Goal: Understand process/instructions: Learn how to perform a task or action

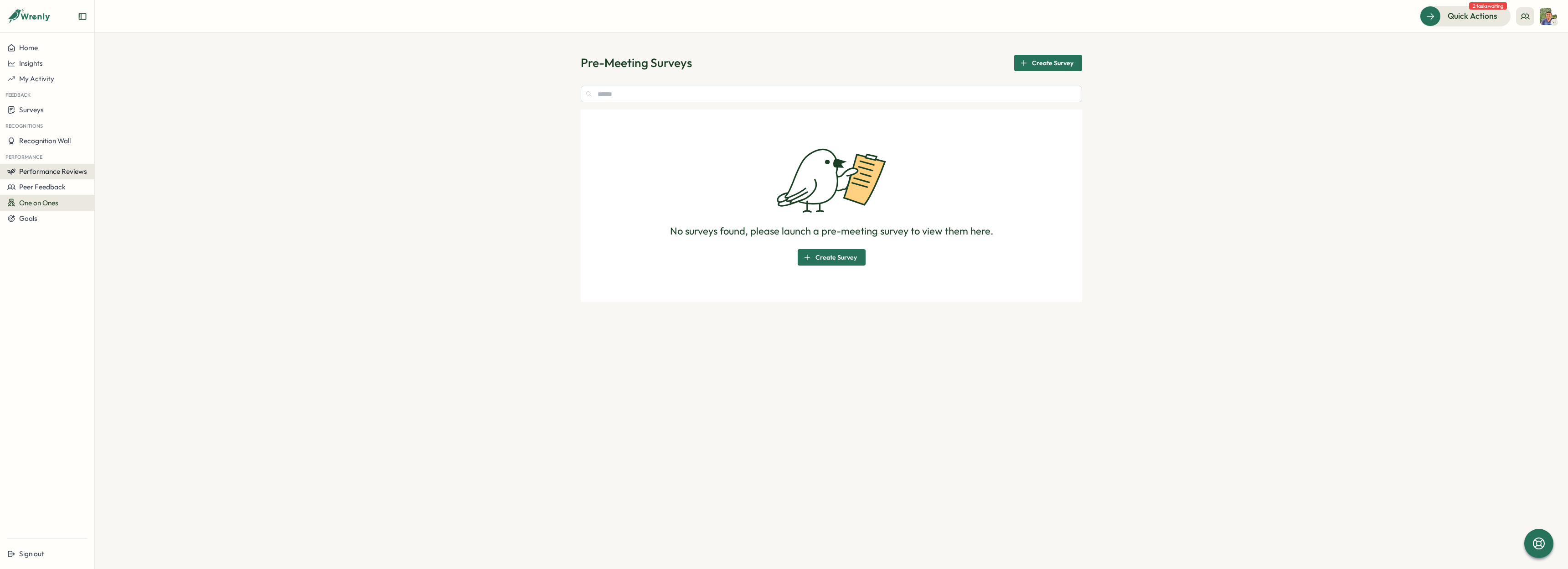
click at [54, 172] on span "Performance Reviews" at bounding box center [53, 171] width 68 height 9
click at [98, 160] on div "Reviews" at bounding box center [110, 163] width 26 height 10
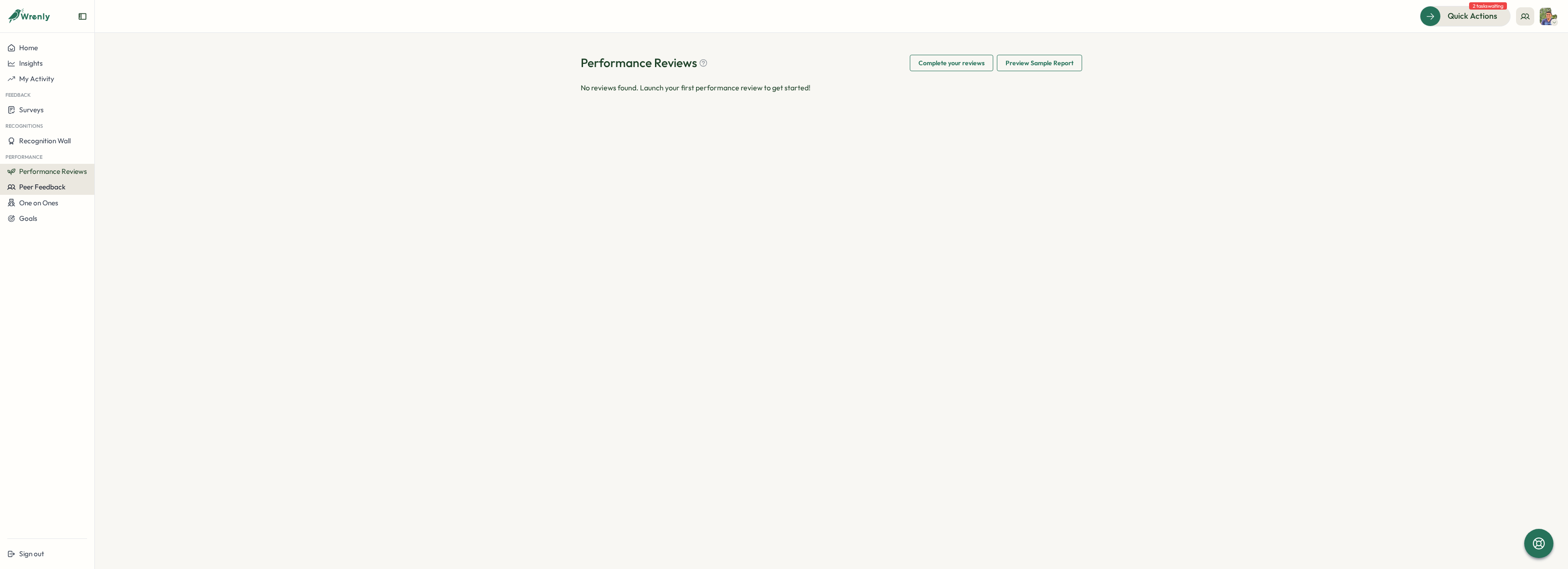
click at [46, 187] on span "Peer Feedback" at bounding box center [42, 187] width 46 height 9
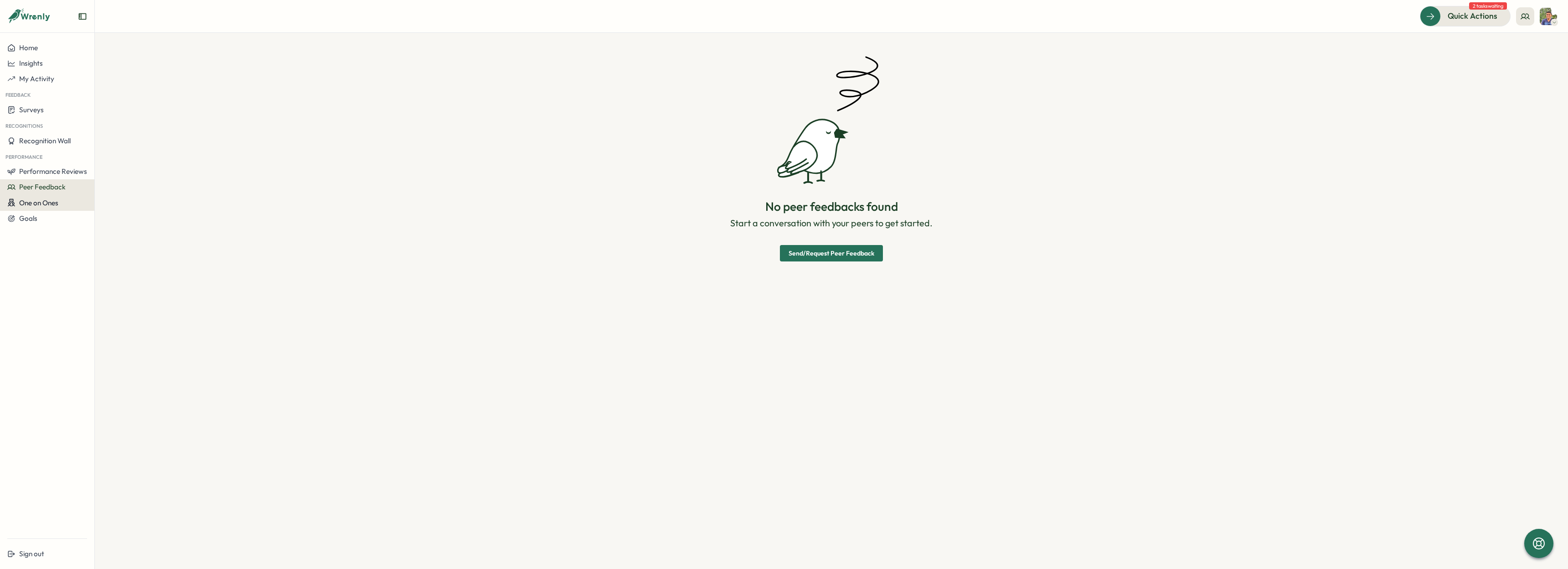
click at [46, 201] on span "One on Ones" at bounding box center [38, 203] width 39 height 9
click at [110, 183] on div "Meetings" at bounding box center [129, 185] width 65 height 10
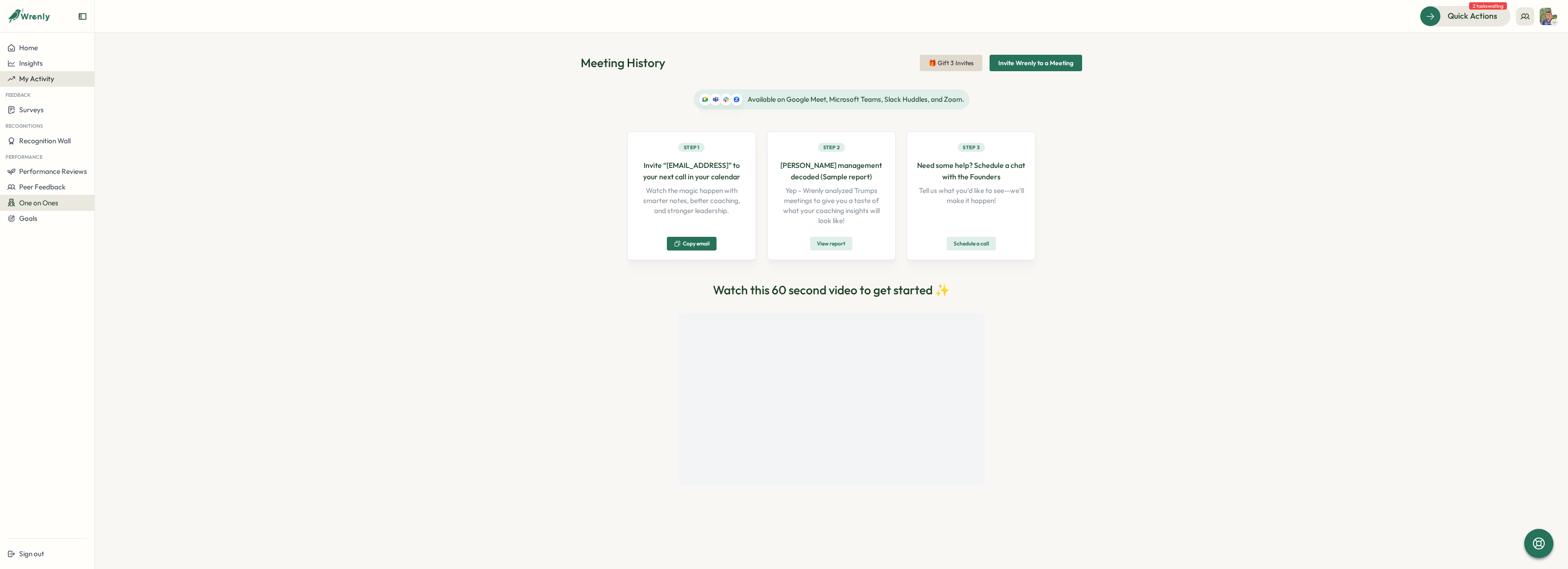
click at [24, 85] on button "My Activity" at bounding box center [47, 79] width 94 height 15
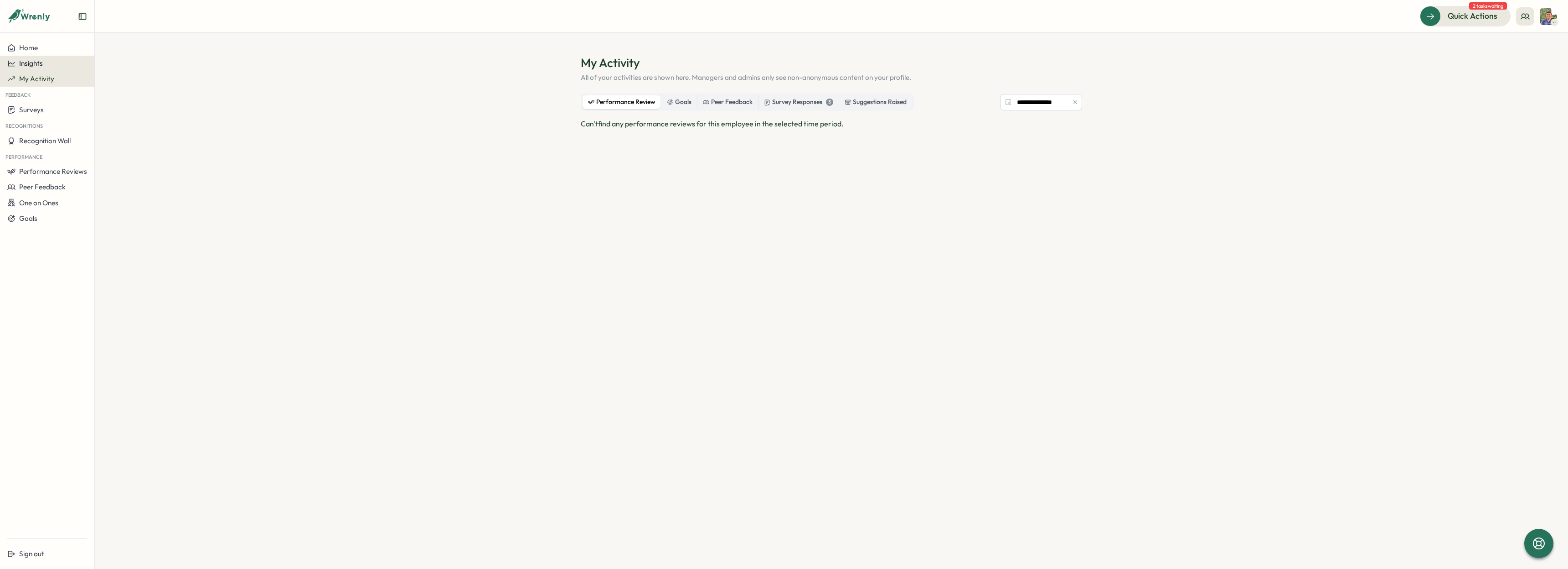
click at [26, 63] on span "Insights" at bounding box center [30, 63] width 24 height 9
click at [106, 49] on div "Surveys" at bounding box center [129, 46] width 65 height 10
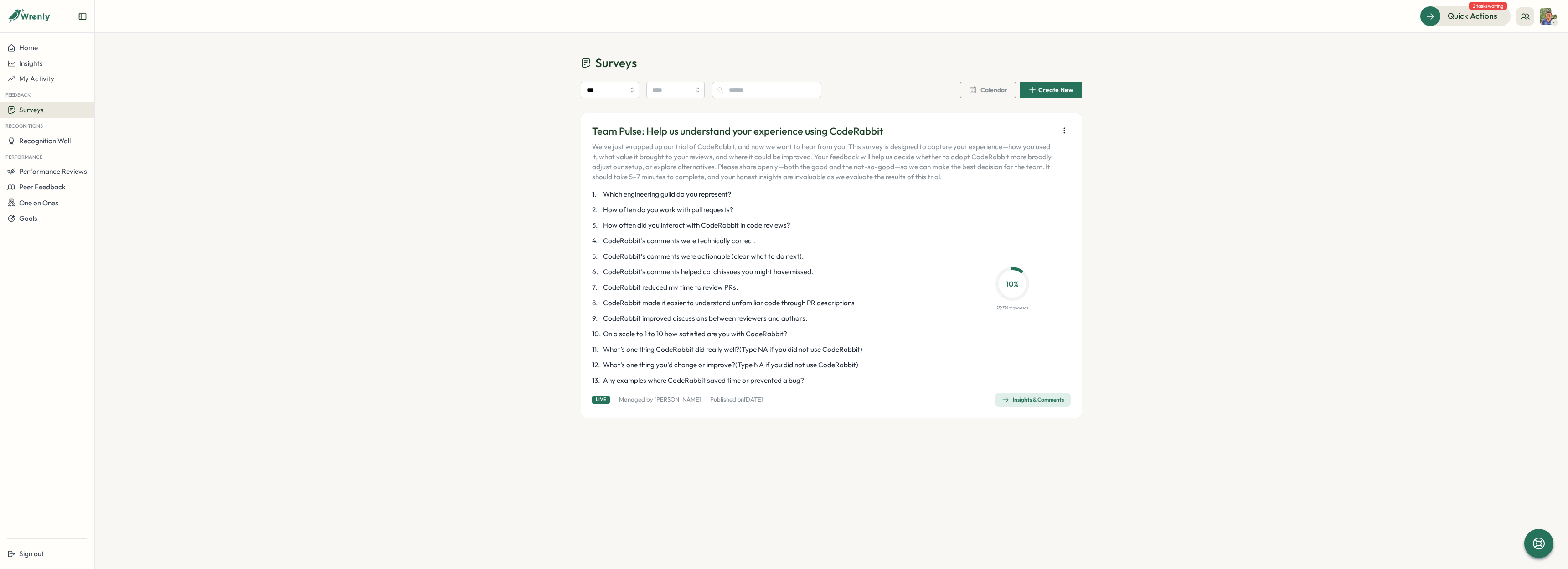
click at [1039, 399] on div "Insights & Comments" at bounding box center [1033, 400] width 62 height 7
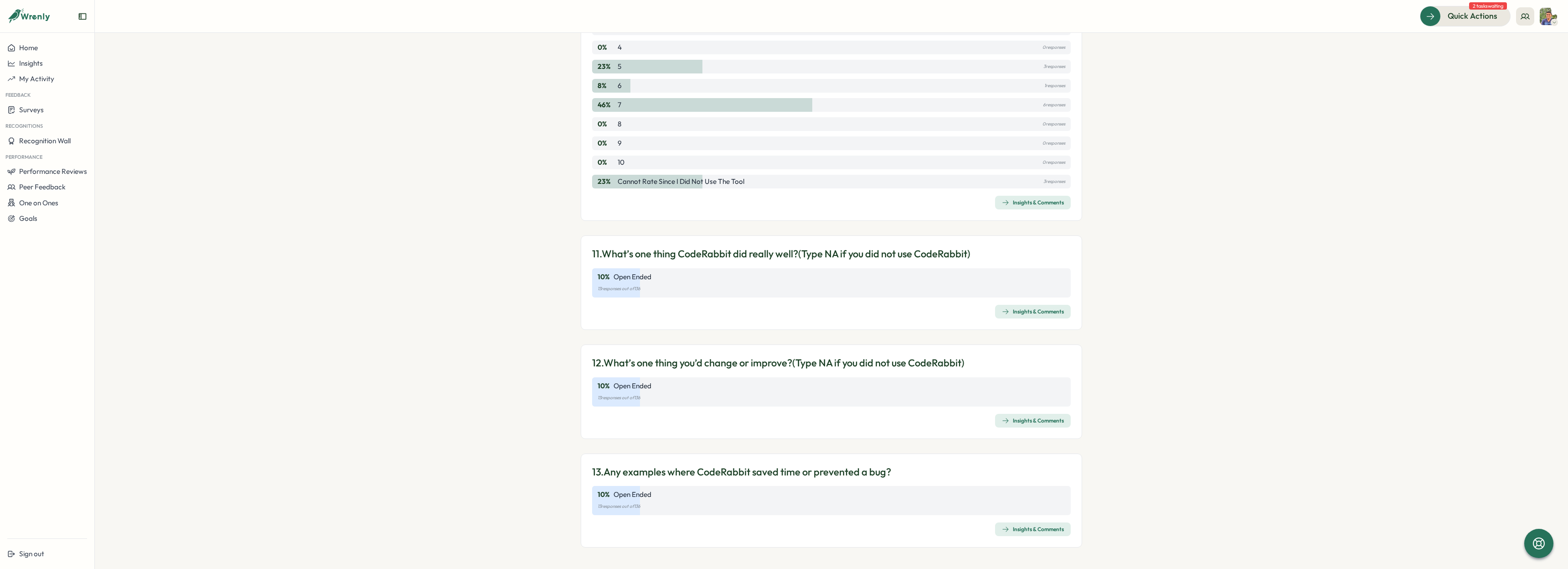
scroll to position [1790, 0]
click at [949, 282] on div "10 % Open Ended 13 responses out of 136" at bounding box center [831, 283] width 478 height 29
click at [1032, 308] on div "Insights & Comments" at bounding box center [1033, 311] width 62 height 7
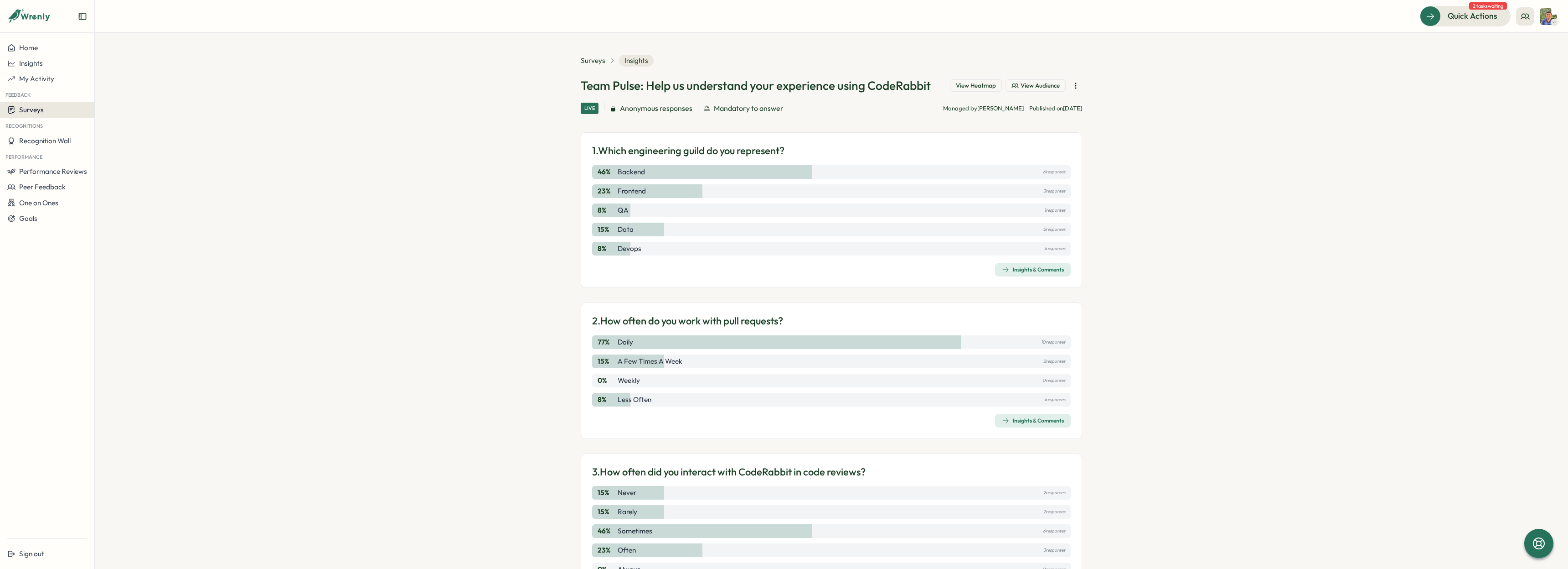
click at [38, 115] on button "Surveys" at bounding box center [47, 110] width 94 height 16
click at [124, 96] on div "Insights" at bounding box center [131, 101] width 75 height 17
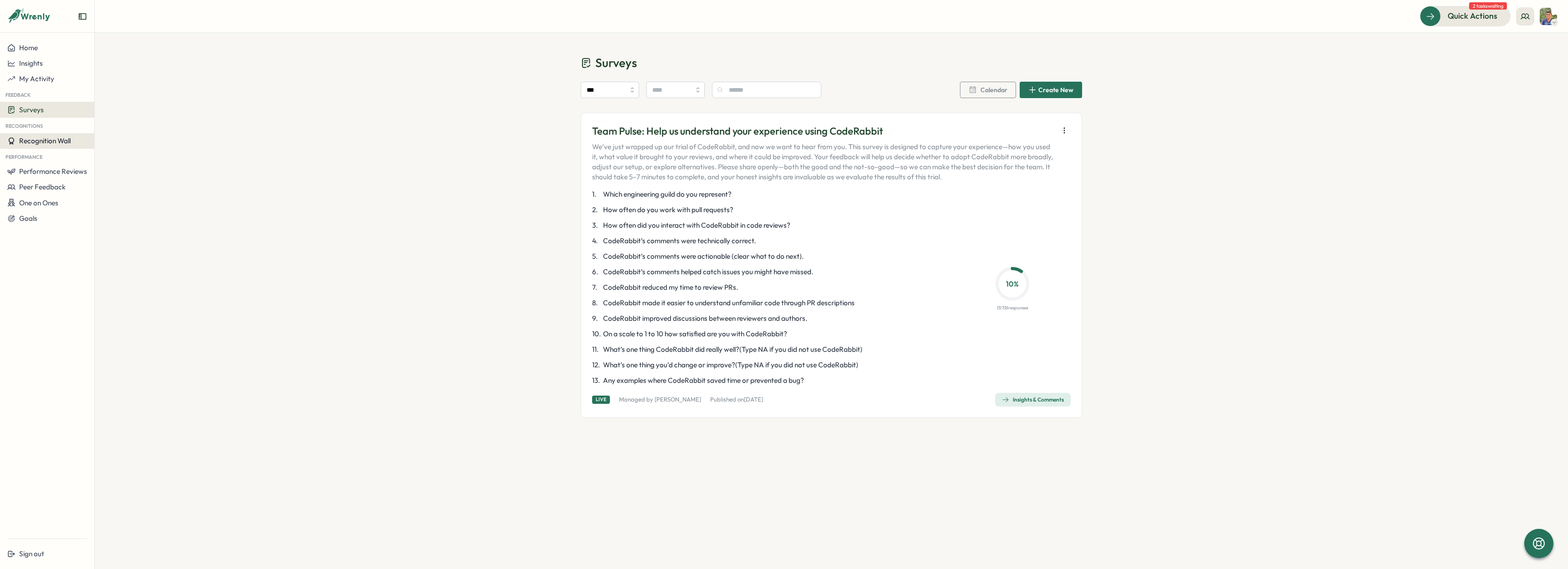
click at [40, 143] on span "Recognition Wall" at bounding box center [44, 141] width 52 height 9
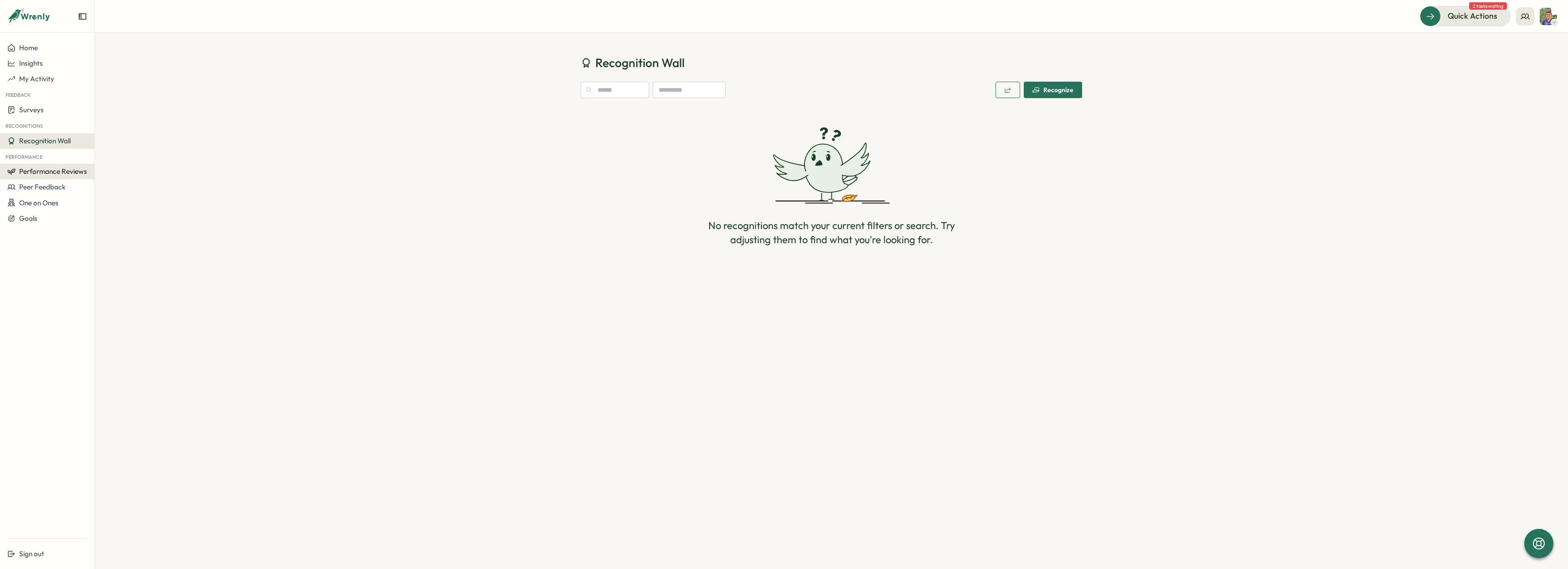
click at [28, 175] on span "Performance Reviews" at bounding box center [53, 171] width 68 height 9
click at [112, 161] on div "Reviews" at bounding box center [110, 163] width 26 height 10
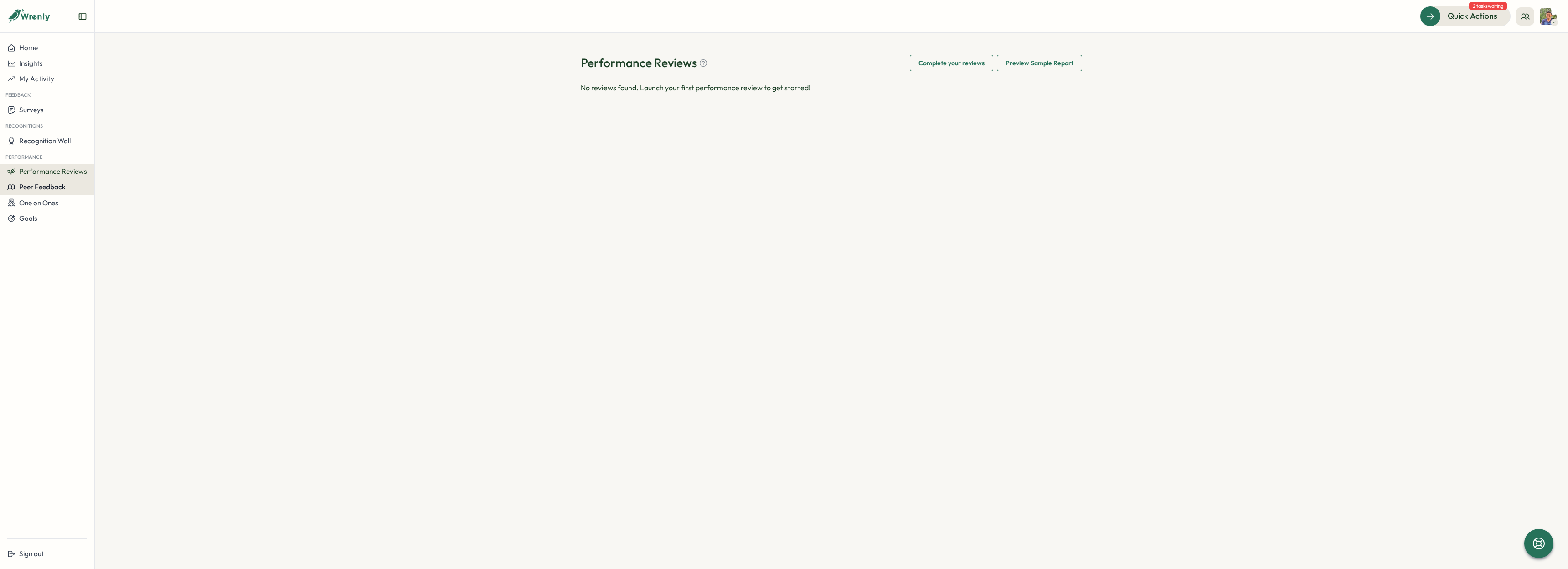
click at [68, 187] on div "Peer Feedback" at bounding box center [47, 186] width 80 height 8
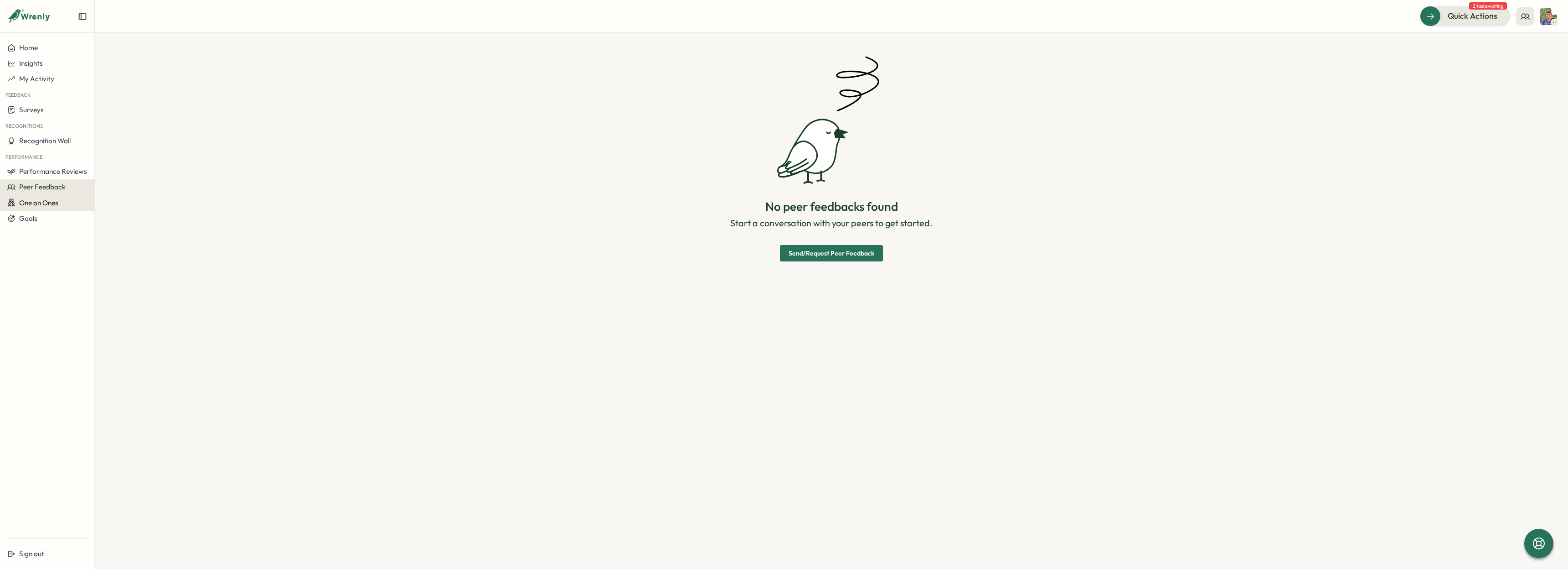
click at [55, 204] on span "One on Ones" at bounding box center [38, 203] width 39 height 9
click at [122, 180] on div "Meetings" at bounding box center [129, 185] width 65 height 10
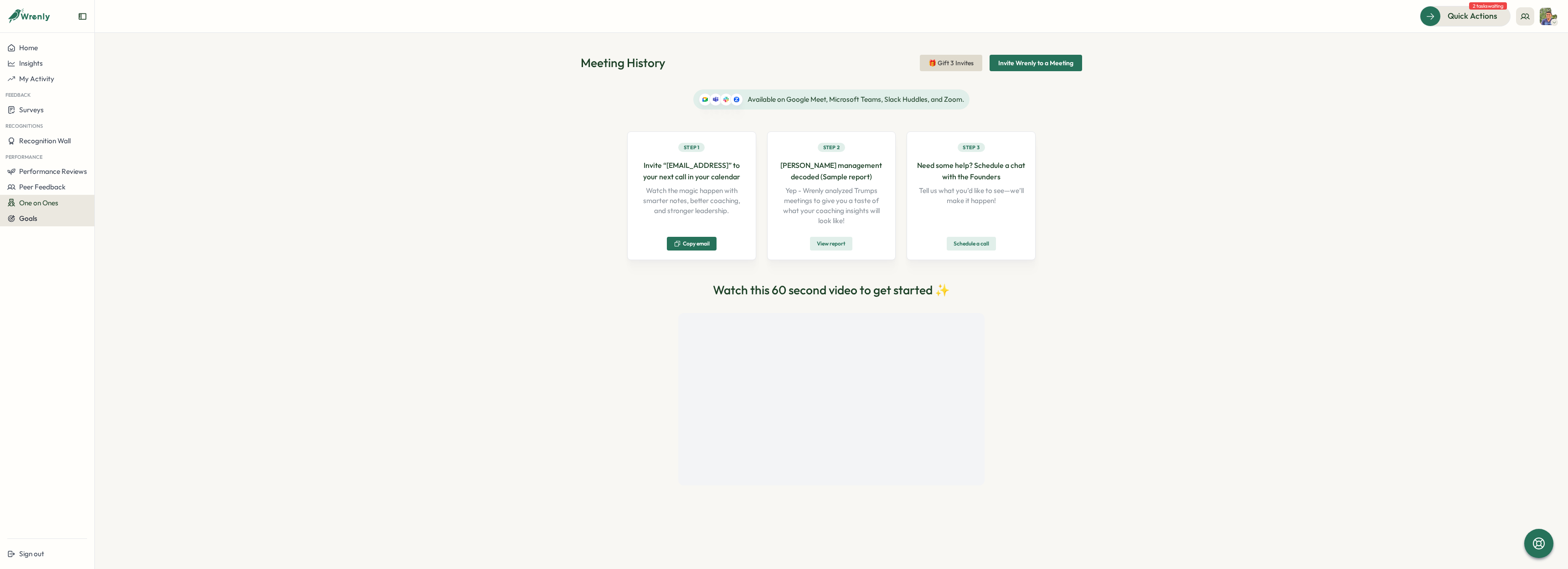
click at [43, 213] on button "Goals" at bounding box center [47, 218] width 94 height 15
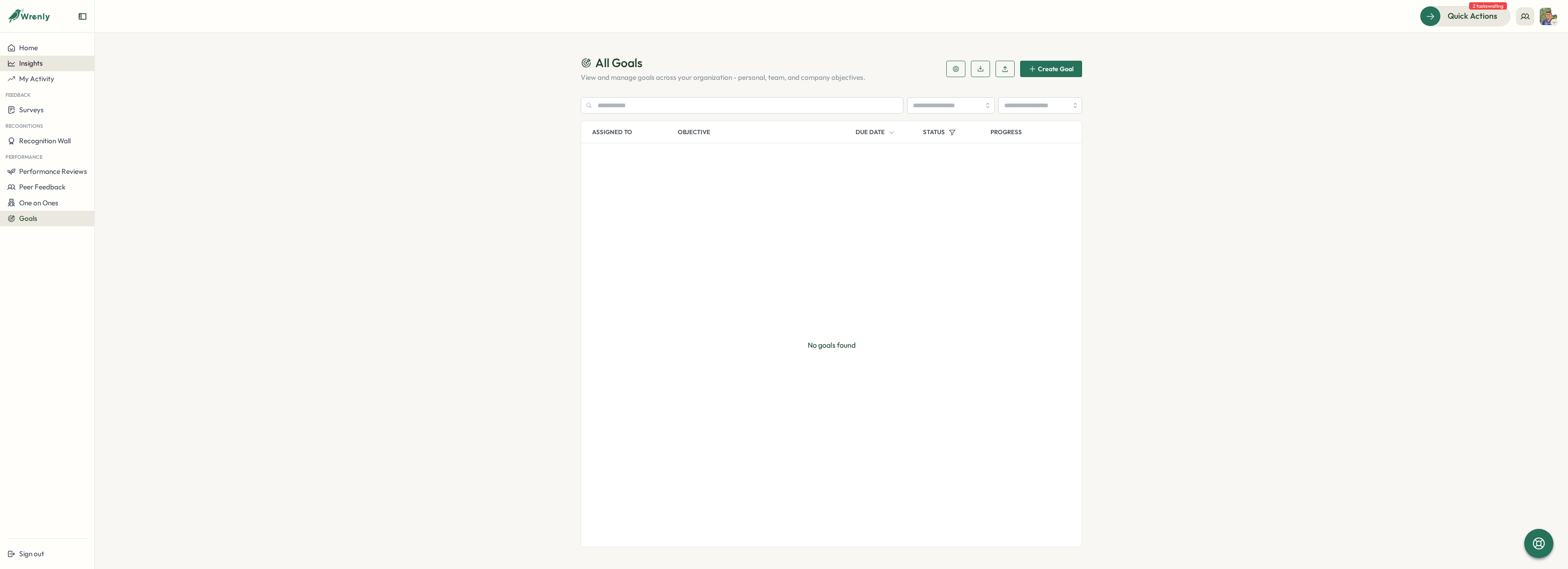
click at [44, 64] on div "Insights" at bounding box center [47, 63] width 80 height 8
click at [137, 48] on div "Surveys" at bounding box center [129, 46] width 65 height 10
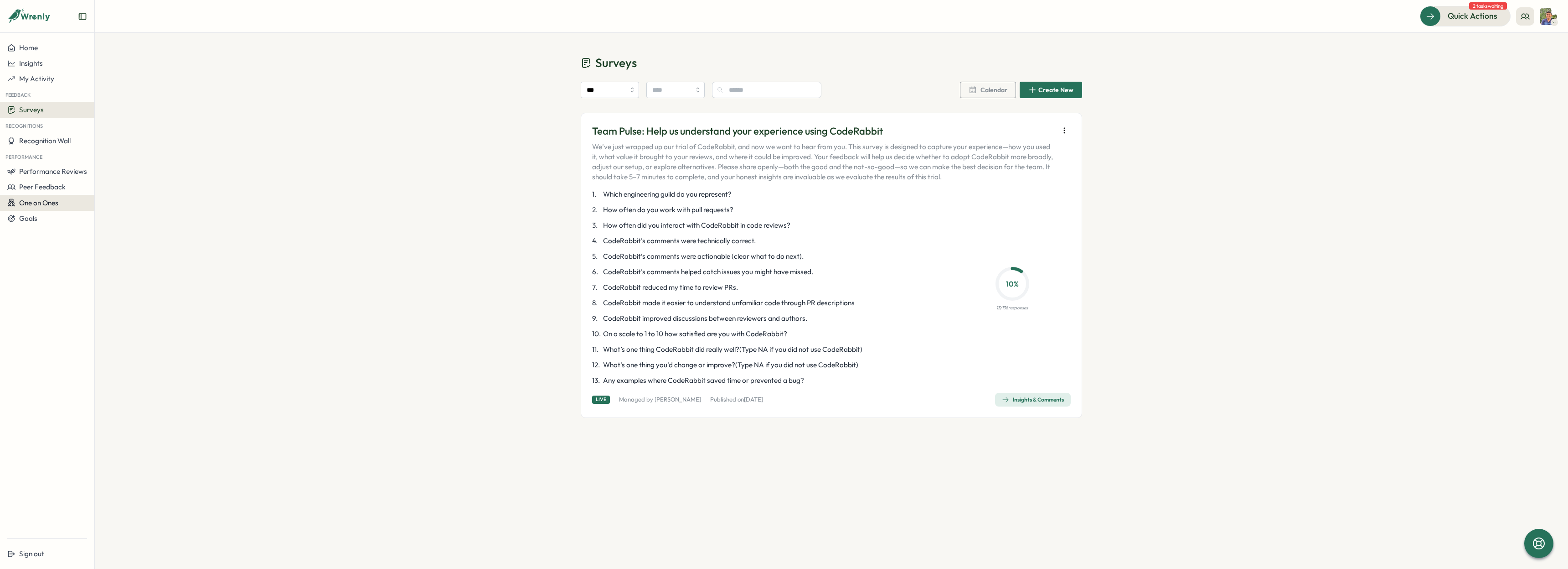
click at [35, 202] on span "One on Ones" at bounding box center [38, 203] width 39 height 9
click at [143, 185] on div "Meetings" at bounding box center [129, 185] width 65 height 10
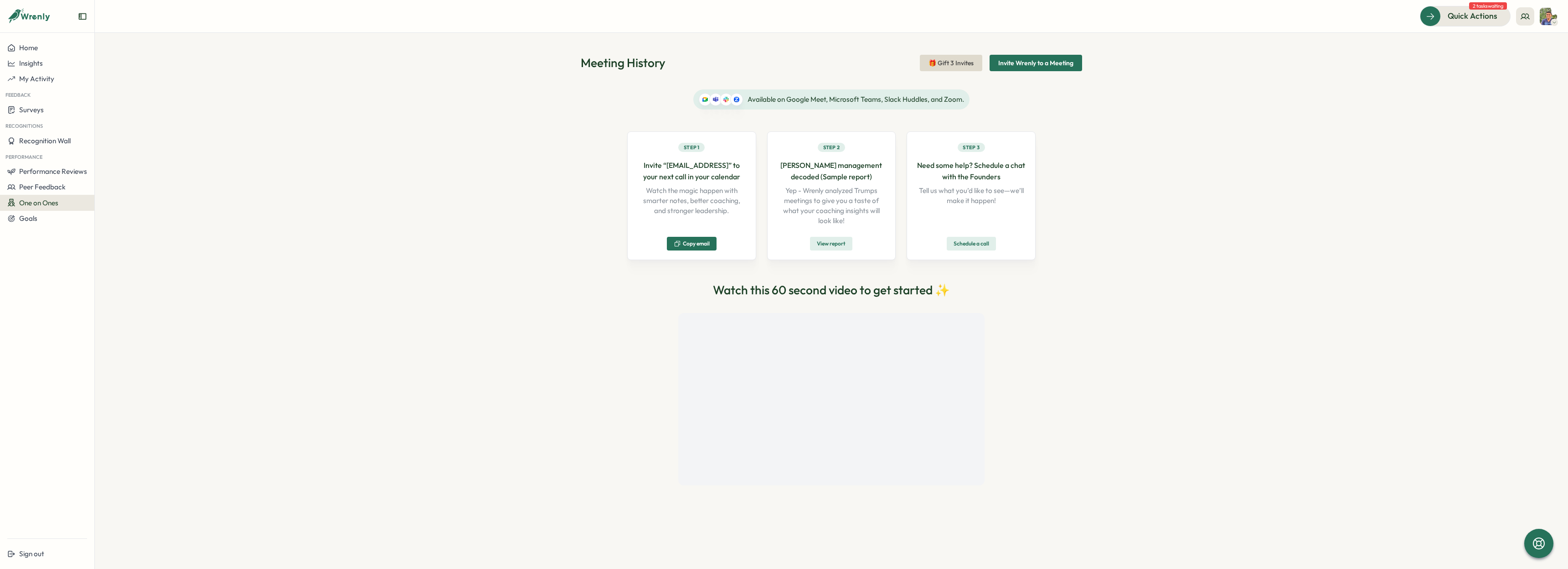
click at [703, 244] on span "Copy email" at bounding box center [696, 243] width 27 height 5
click at [536, 336] on div "Meeting History 🎁 Gift 3 Invites Invite Wrenly to a Meeting Available on Google…" at bounding box center [831, 301] width 1473 height 536
drag, startPoint x: 789, startPoint y: 188, endPoint x: 856, endPoint y: 222, distance: 75.1
click at [856, 222] on p "Yep - Wrenly analyzed Trumps meetings to give you a taste of what your coaching…" at bounding box center [831, 206] width 110 height 40
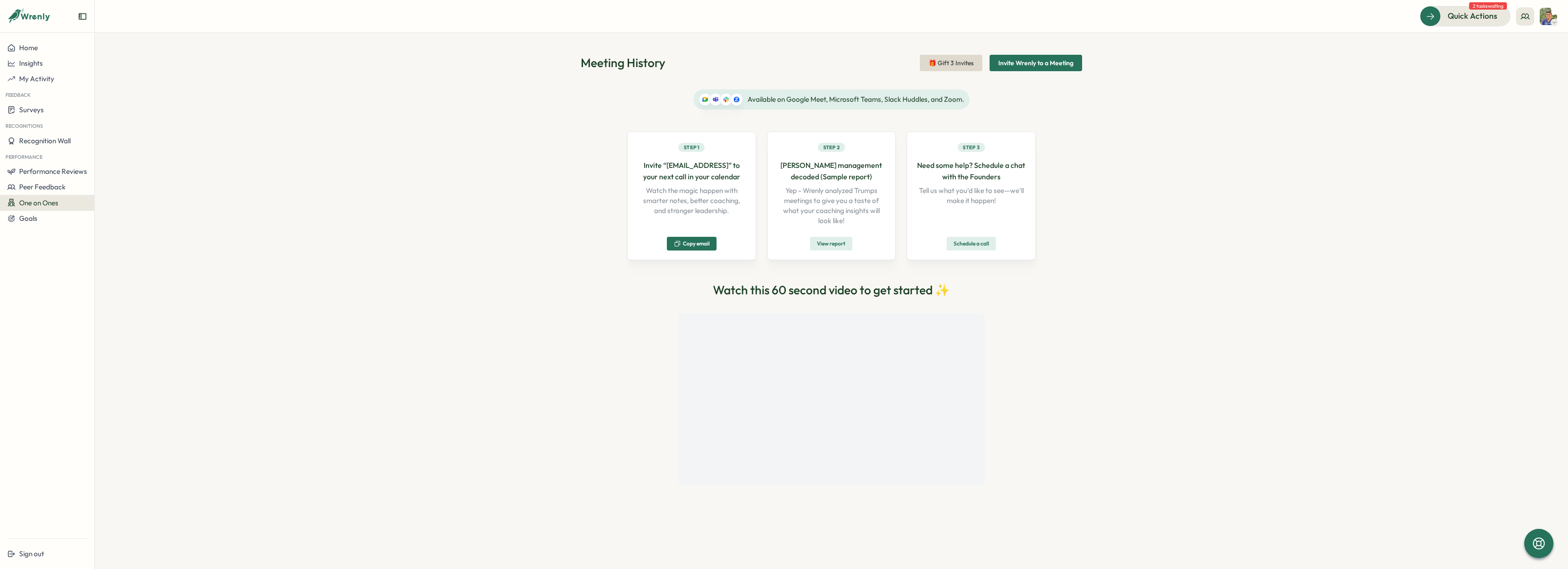
click at [843, 242] on span "View report" at bounding box center [831, 243] width 29 height 13
drag, startPoint x: 786, startPoint y: 154, endPoint x: 887, endPoint y: 176, distance: 103.4
click at [887, 176] on div "Step 2 Trump’s management decoded (Sample report) Yep - Wrenly analyzed Trumps …" at bounding box center [831, 196] width 129 height 129
click at [714, 180] on p "Invite “[EMAIL_ADDRESS]” to your next call in your calendar" at bounding box center [691, 171] width 110 height 23
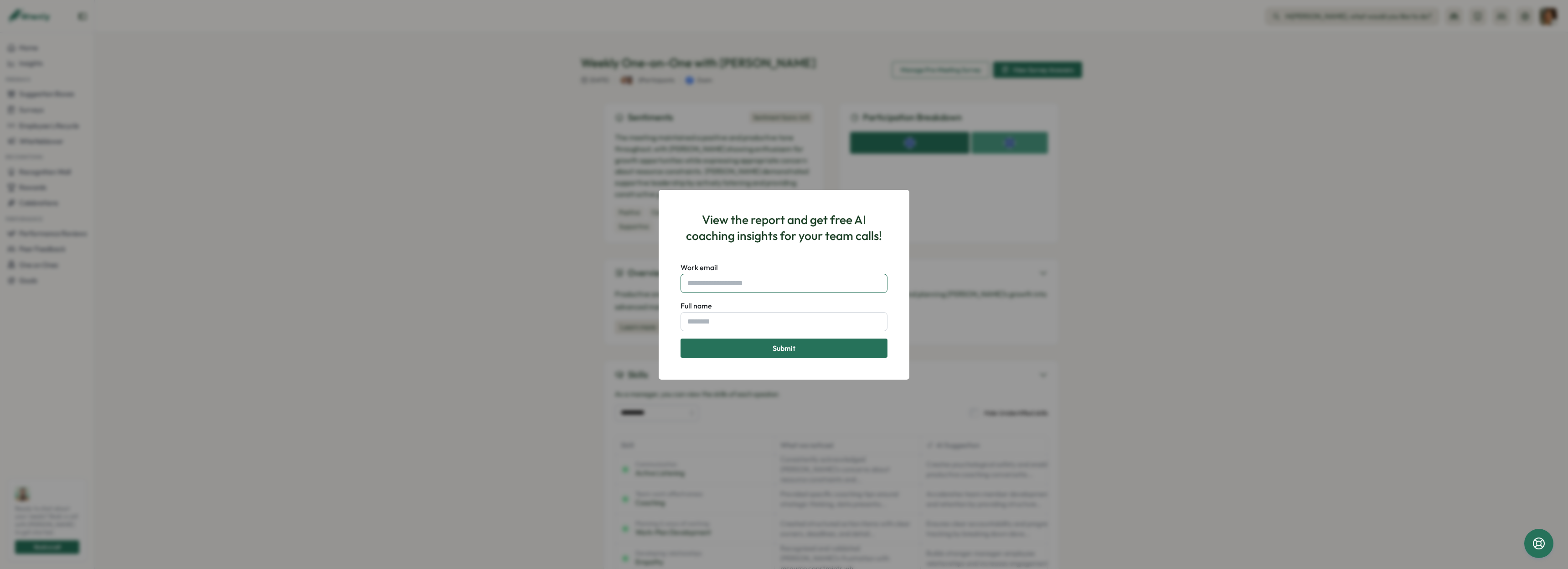
click at [766, 286] on input "Work email" at bounding box center [784, 283] width 207 height 19
click at [827, 289] on input "Work email" at bounding box center [784, 283] width 207 height 19
type input "**********"
click at [681, 339] on button "Submit" at bounding box center [784, 348] width 207 height 19
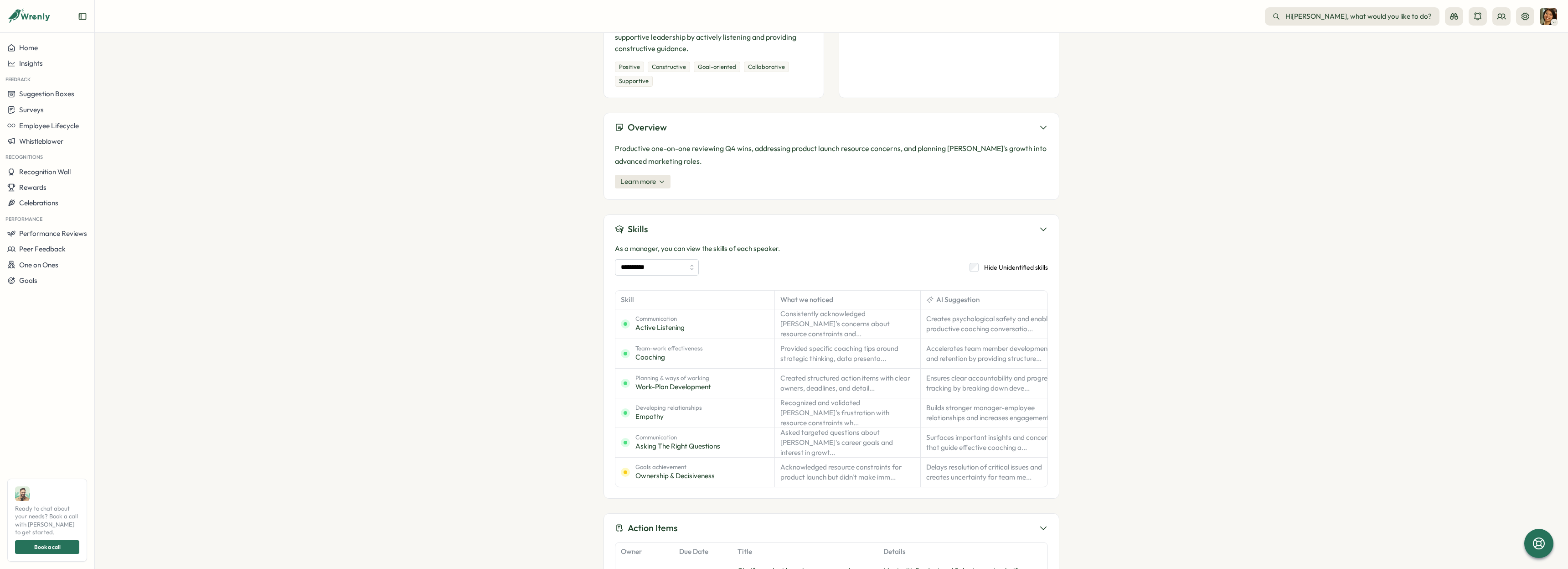
scroll to position [155, 0]
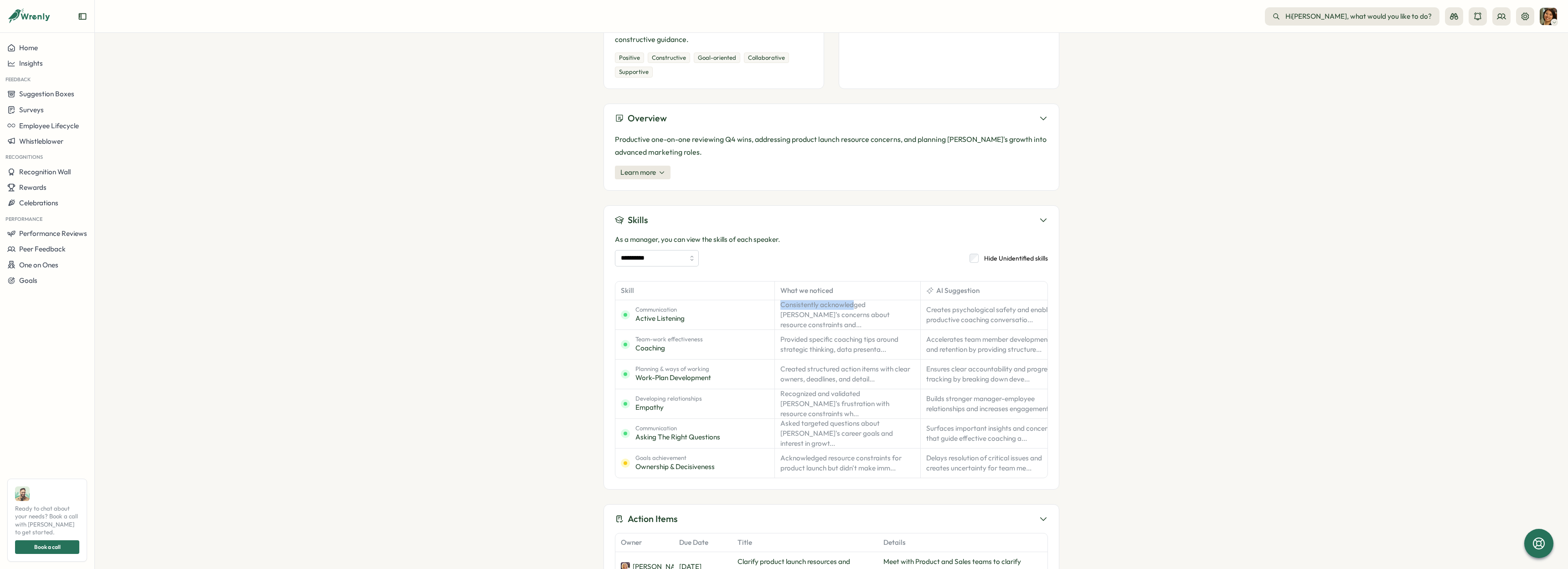
drag, startPoint x: 780, startPoint y: 305, endPoint x: 852, endPoint y: 306, distance: 72.0
click at [851, 306] on p "Consistently acknowledged [PERSON_NAME]'s concerns about resource constraints a…" at bounding box center [847, 314] width 135 height 30
click at [1101, 294] on section "**********" at bounding box center [831, 301] width 1473 height 536
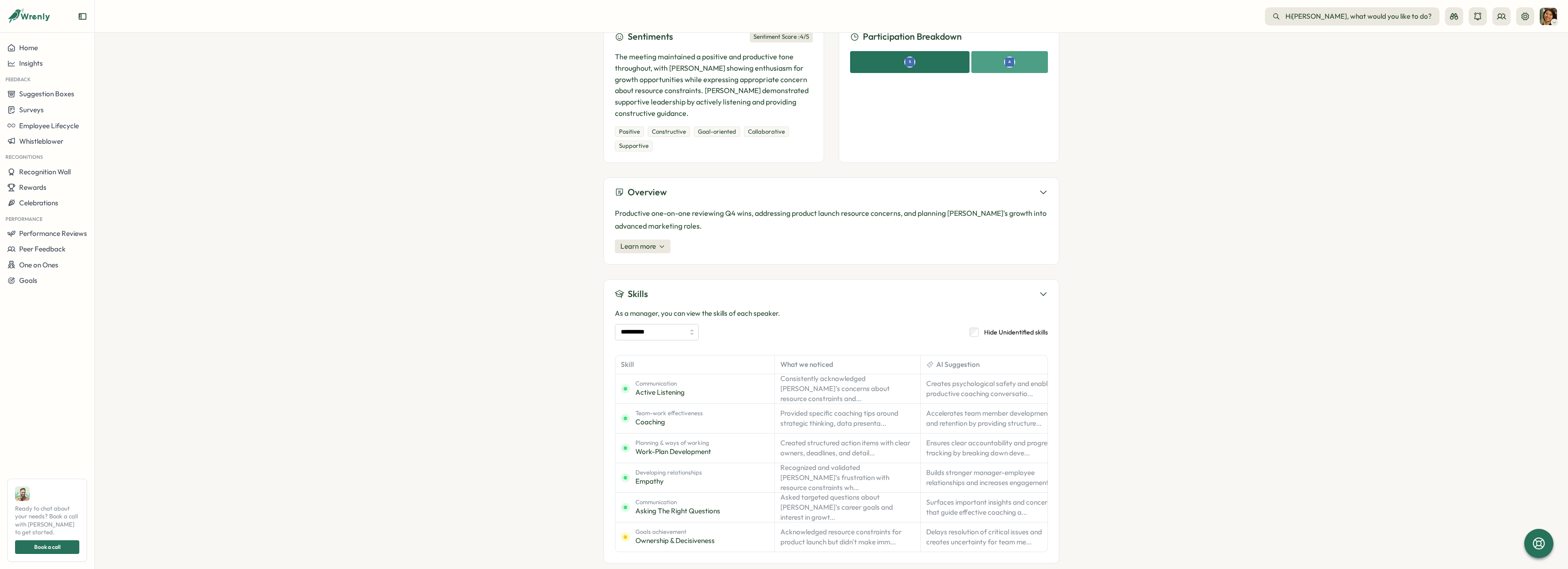
scroll to position [0, 0]
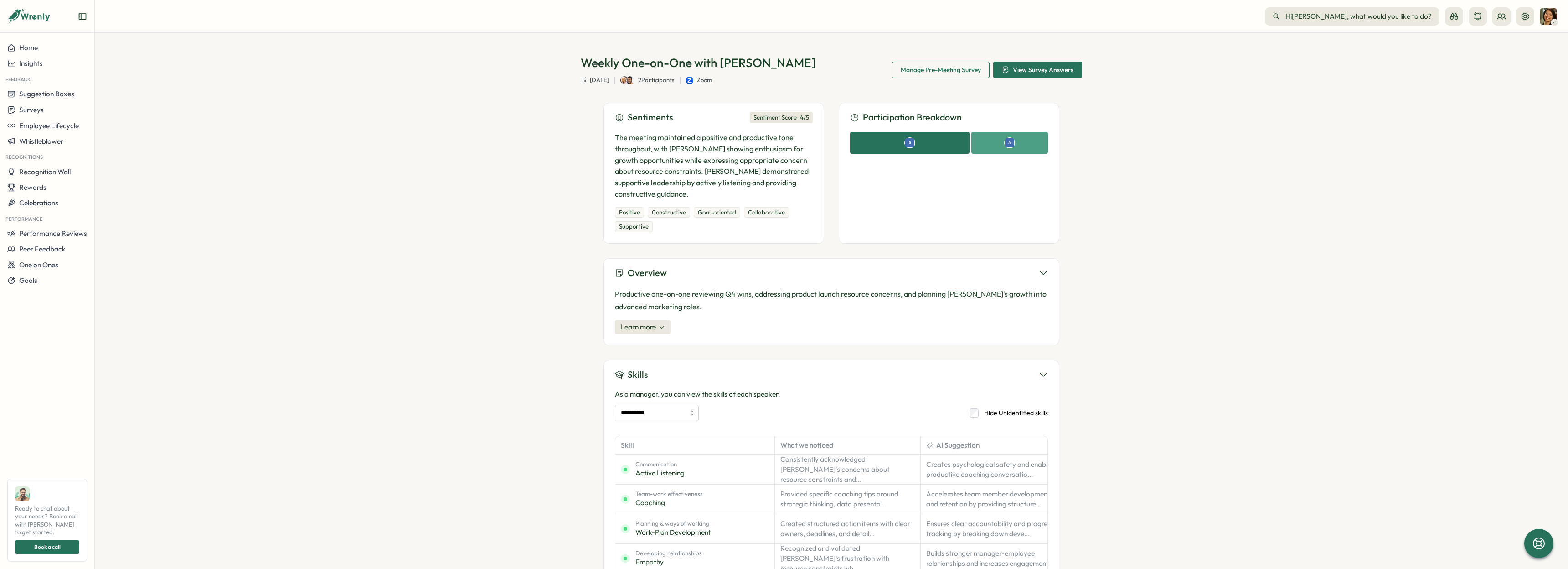
click at [155, 285] on section "**********" at bounding box center [831, 301] width 1473 height 536
click at [44, 263] on span "One on Ones" at bounding box center [38, 265] width 39 height 9
click at [46, 262] on span "One on Ones" at bounding box center [38, 265] width 39 height 9
click at [44, 261] on span "One on Ones" at bounding box center [38, 265] width 39 height 9
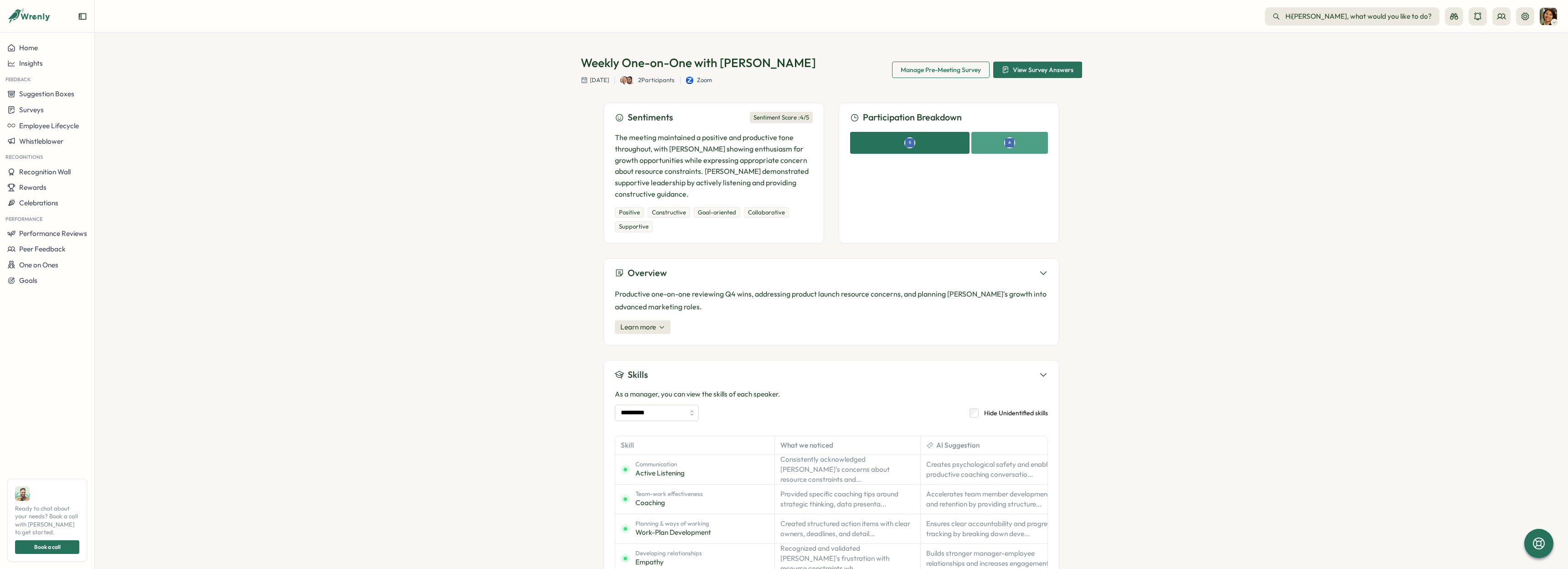
click at [370, 370] on section "**********" at bounding box center [831, 301] width 1473 height 536
click at [41, 266] on span "One on Ones" at bounding box center [38, 265] width 39 height 9
click at [16, 278] on div "Goals" at bounding box center [22, 280] width 30 height 8
click at [32, 46] on span "Home" at bounding box center [28, 48] width 19 height 9
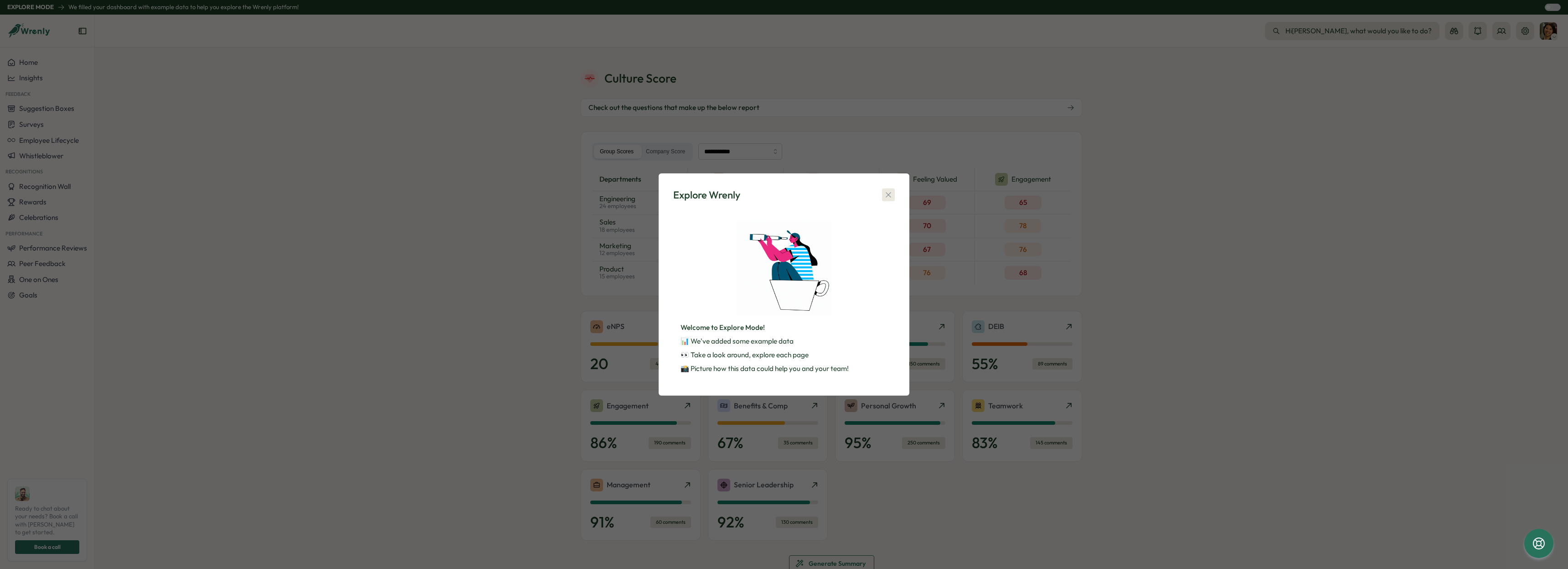
click at [889, 191] on icon "button" at bounding box center [888, 194] width 9 height 9
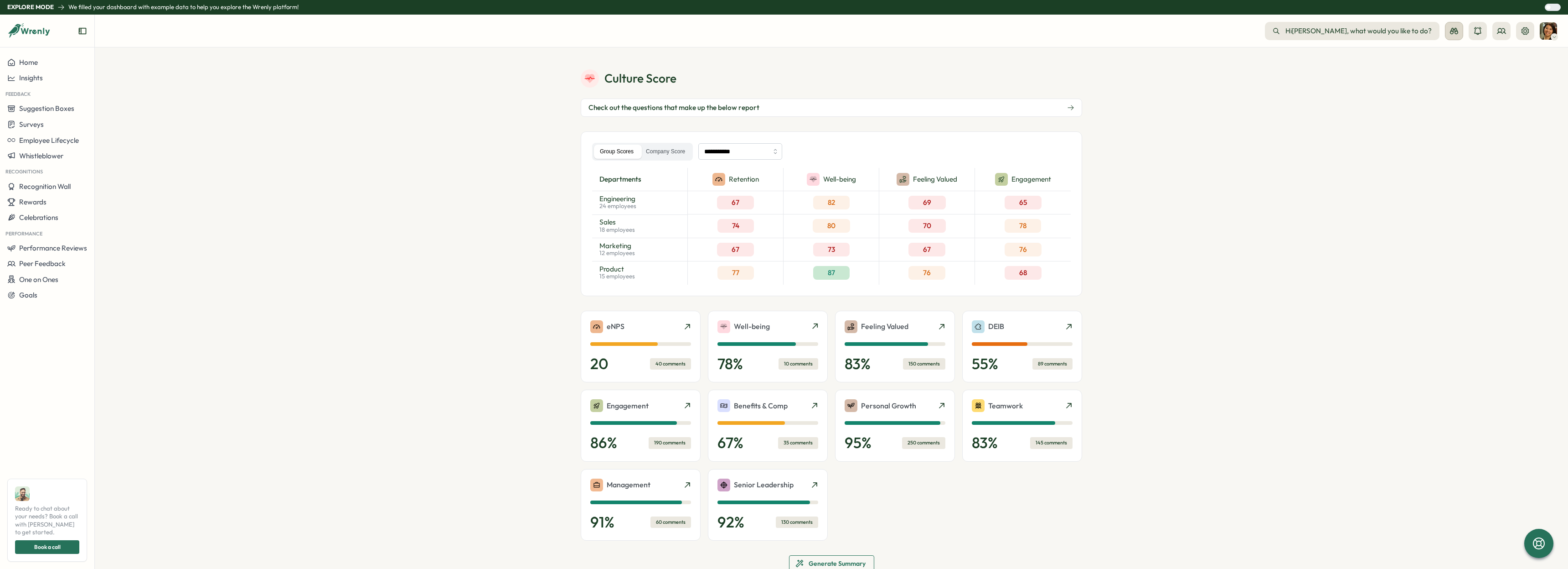
click at [1451, 29] on icon at bounding box center [1454, 30] width 9 height 9
click at [1544, 59] on section "**********" at bounding box center [831, 308] width 1473 height 521
click at [1525, 30] on icon at bounding box center [1525, 30] width 7 height 7
click at [1551, 13] on icon "Close notification" at bounding box center [1548, 16] width 7 height 7
click at [1547, 32] on img at bounding box center [1549, 31] width 17 height 17
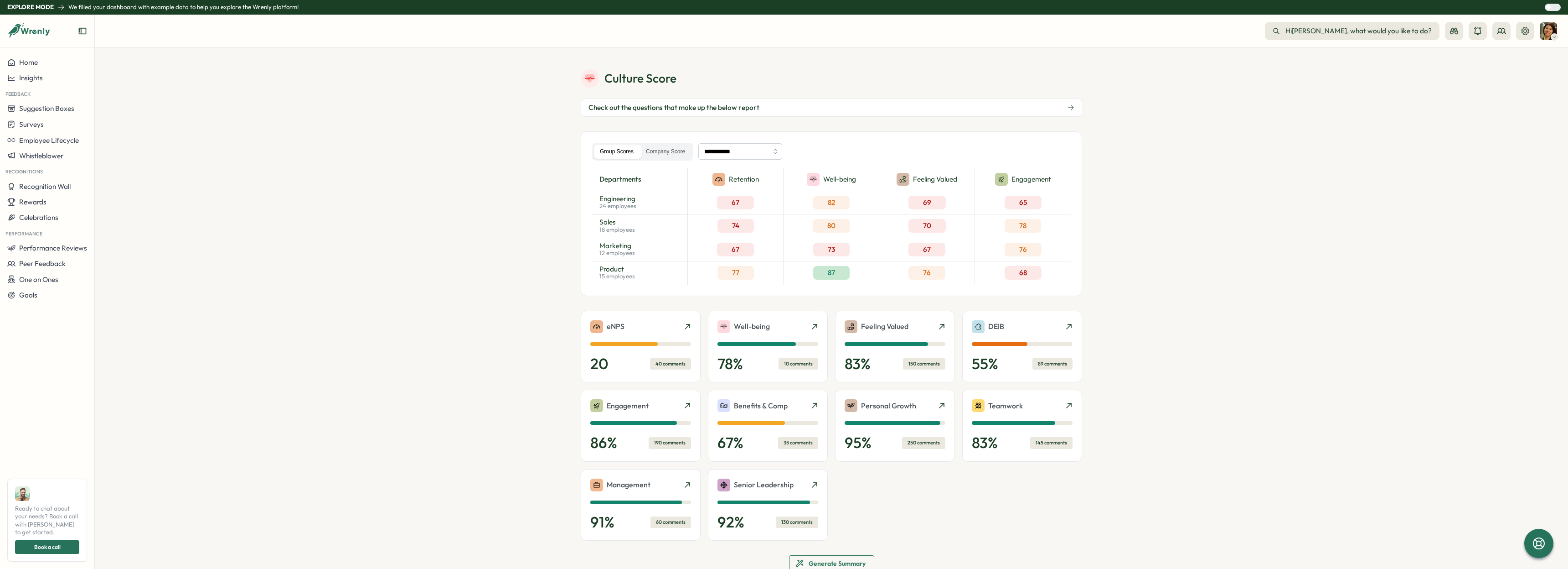
click at [1465, 83] on section "**********" at bounding box center [831, 308] width 1473 height 521
click at [1477, 32] on icon at bounding box center [1477, 30] width 9 height 9
click at [1547, 15] on icon "Close notification" at bounding box center [1548, 16] width 7 height 7
click at [1502, 30] on icon at bounding box center [1501, 30] width 9 height 9
click at [1549, 29] on img at bounding box center [1549, 31] width 17 height 17
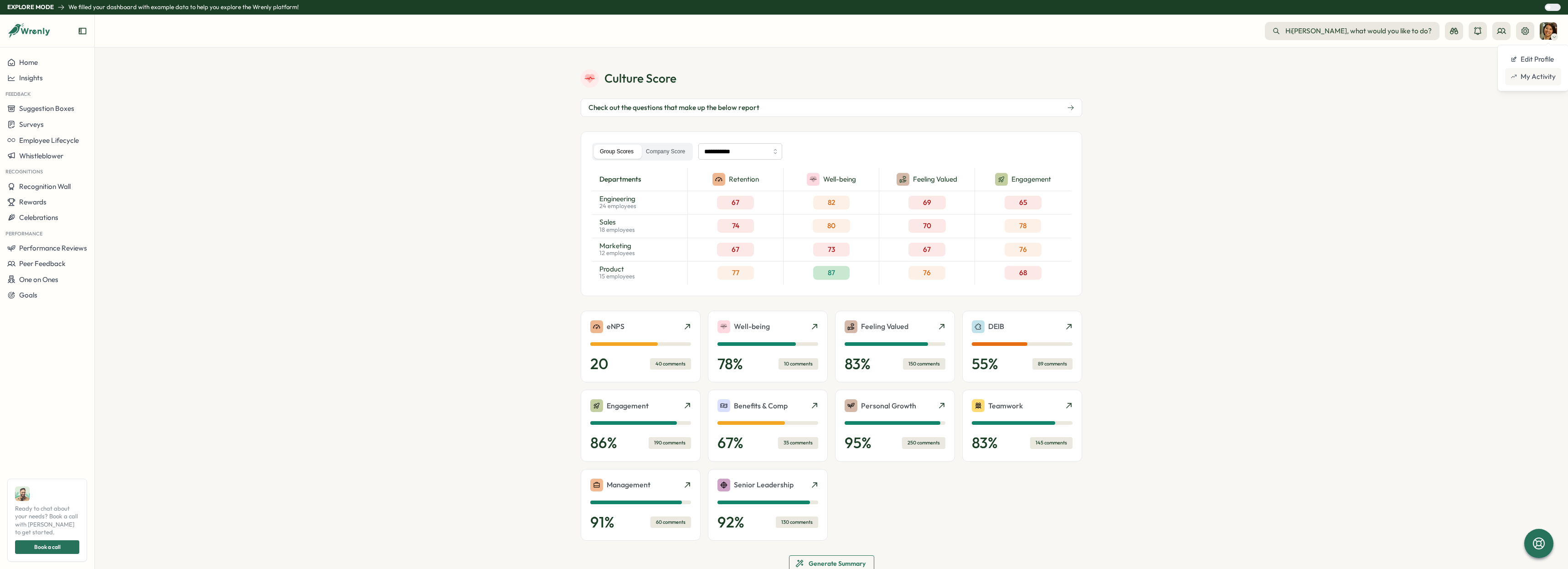
click at [1527, 78] on div "My Activity" at bounding box center [1533, 77] width 45 height 10
click at [1552, 19] on div "Explore mode You are currently in explore mode. Please switch to live mode to u…" at bounding box center [1483, 27] width 146 height 32
click at [1547, 18] on icon "Close notification" at bounding box center [1548, 16] width 7 height 7
click at [1551, 8] on div at bounding box center [1548, 7] width 5 height 5
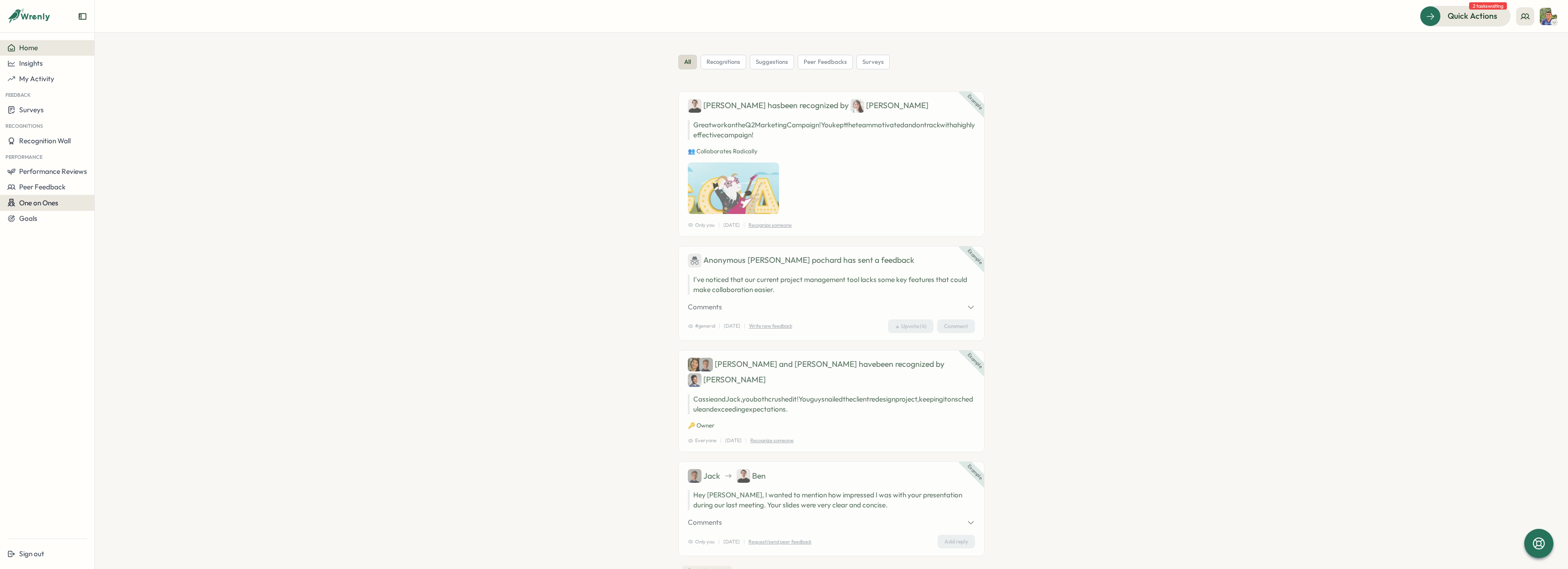
click at [42, 202] on span "One on Ones" at bounding box center [38, 203] width 39 height 9
click at [136, 183] on div "Meetings" at bounding box center [129, 185] width 65 height 10
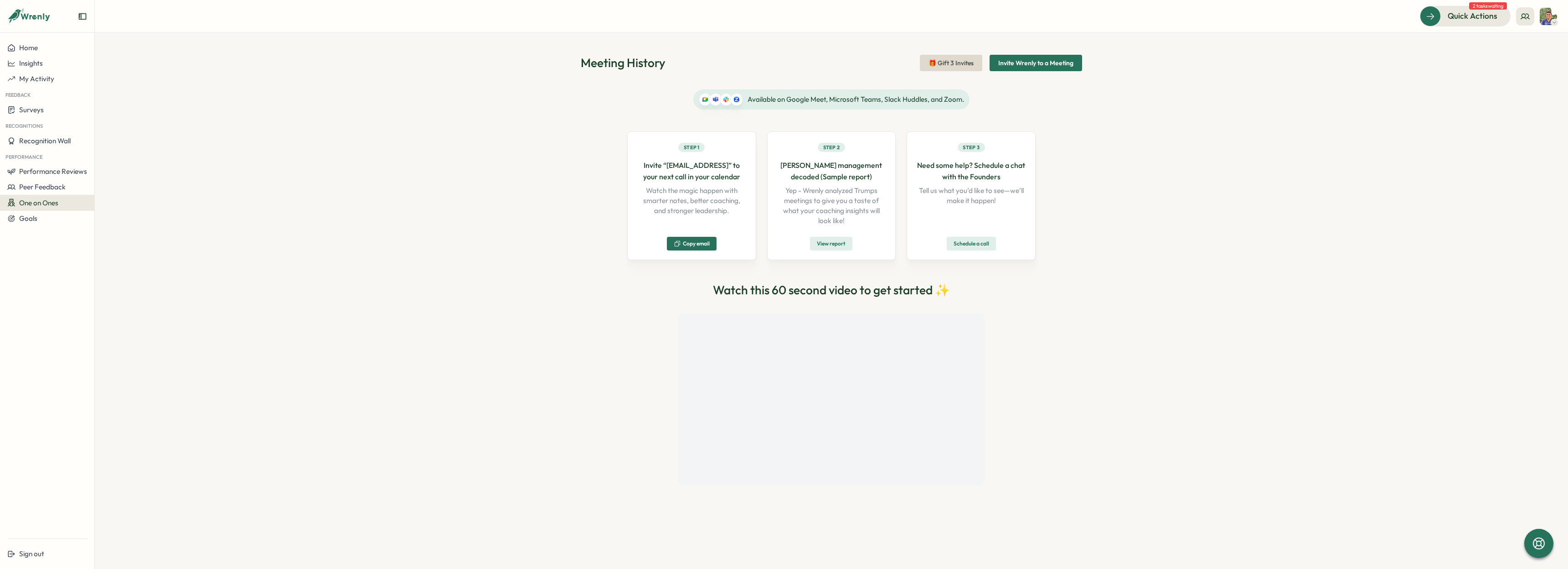
click at [65, 202] on div "One on Ones" at bounding box center [47, 203] width 80 height 9
click at [131, 197] on div "Pre-Meeting Surveys" at bounding box center [129, 202] width 72 height 17
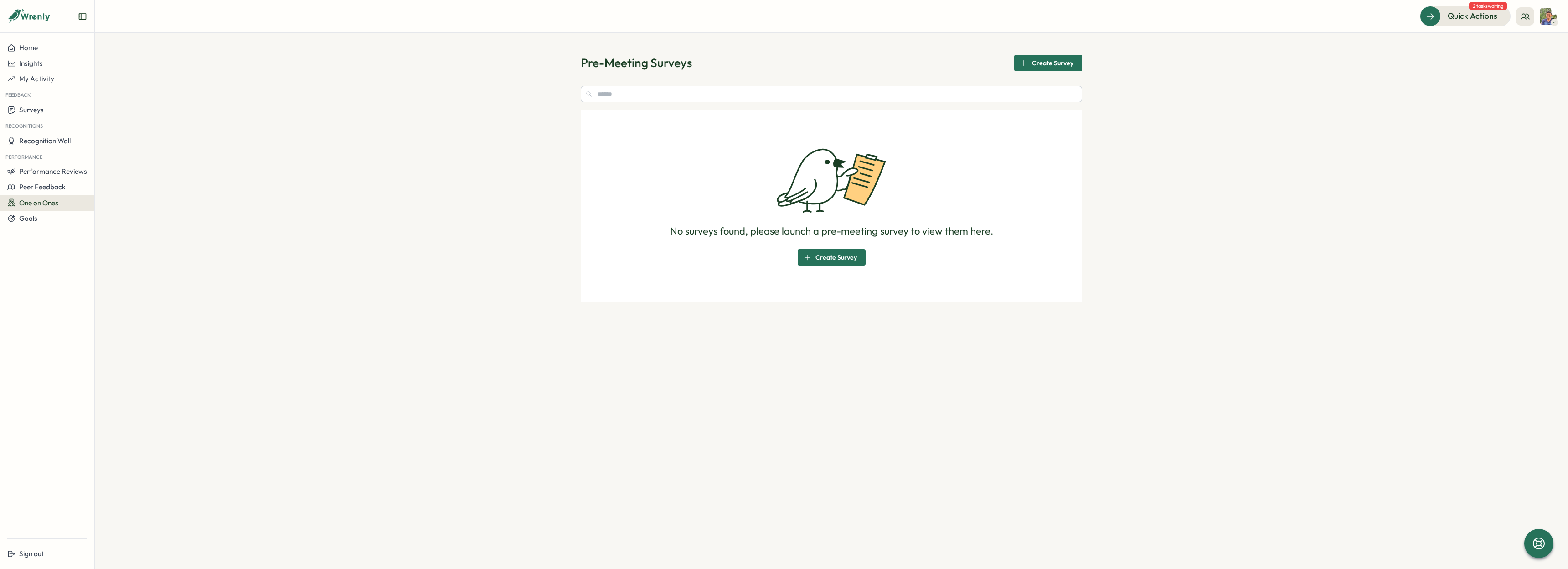
click at [58, 204] on span "One on Ones" at bounding box center [38, 203] width 39 height 9
click at [129, 188] on div "Meetings" at bounding box center [129, 185] width 65 height 10
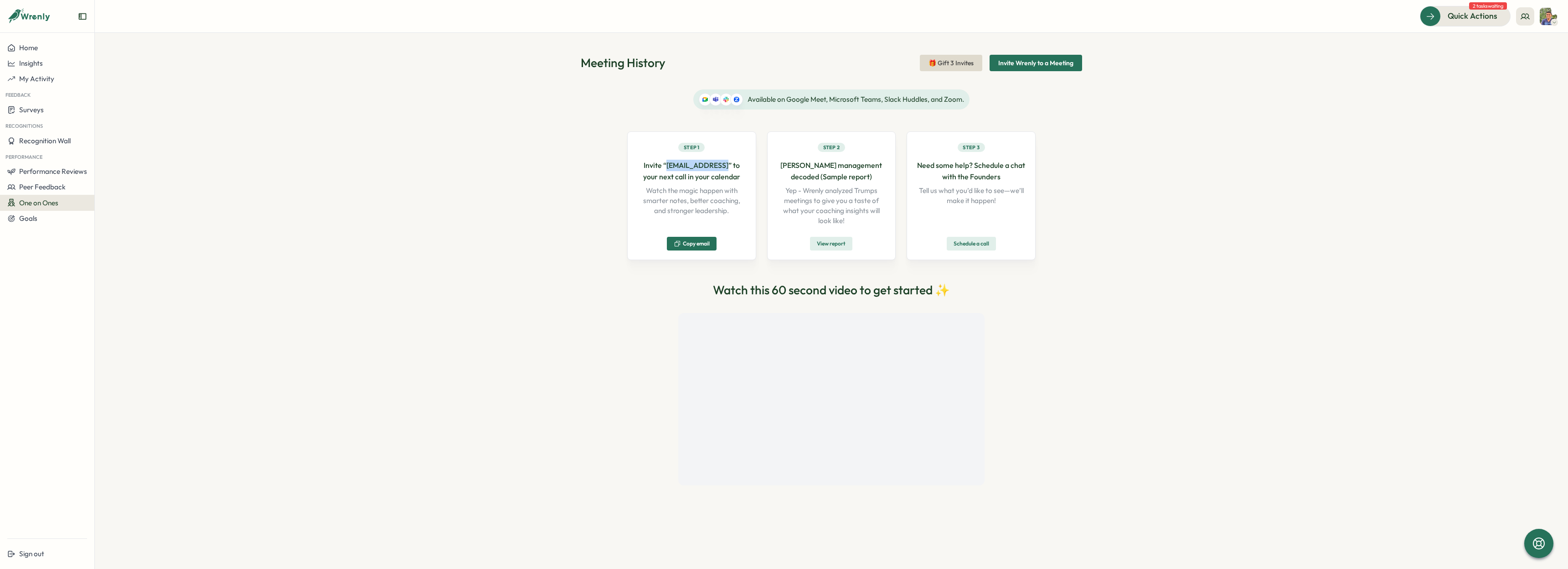
drag, startPoint x: 716, startPoint y: 164, endPoint x: 663, endPoint y: 164, distance: 53.0
click at [663, 164] on p "Invite “[EMAIL_ADDRESS]” to your next call in your calendar" at bounding box center [691, 171] width 110 height 23
copy p "[EMAIL_ADDRESS]"
click at [1214, 242] on div "Meeting History 🎁 Gift 3 Invites Invite Wrenly to a Meeting Available on Google…" at bounding box center [831, 301] width 1473 height 536
drag, startPoint x: 716, startPoint y: 167, endPoint x: 662, endPoint y: 166, distance: 54.0
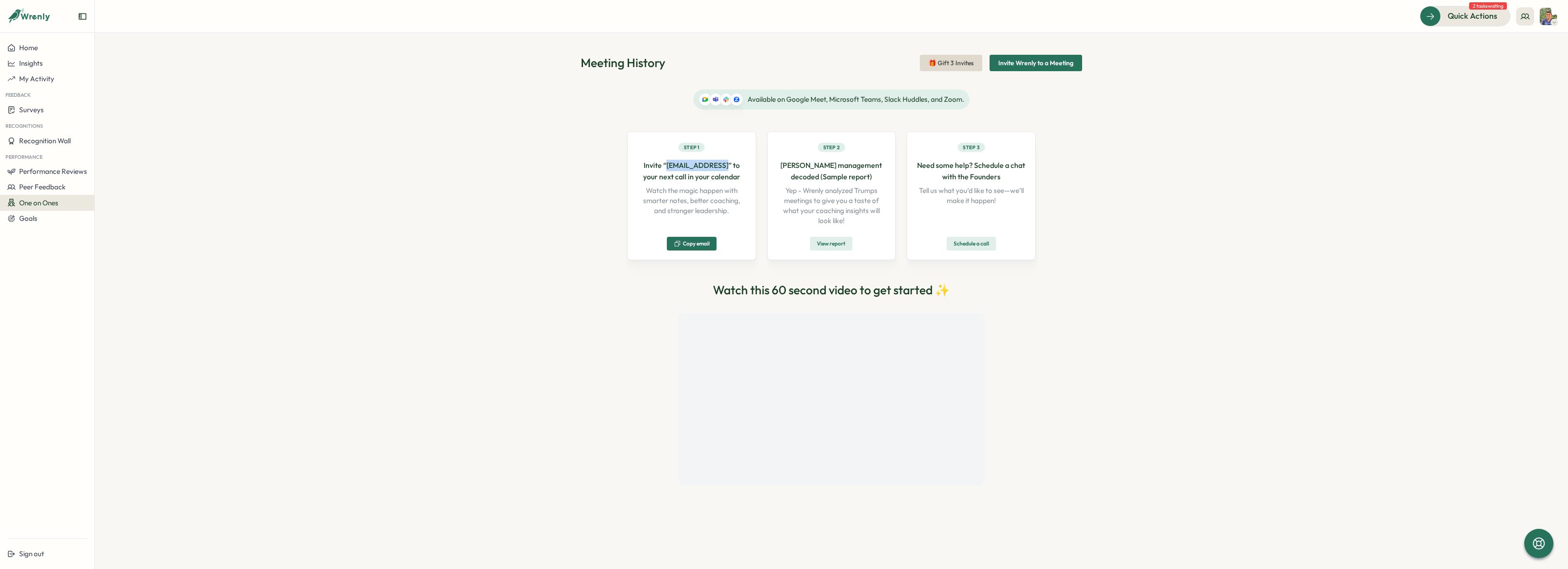
click at [662, 166] on p "Invite “[EMAIL_ADDRESS]” to your next call in your calendar" at bounding box center [691, 171] width 110 height 23
copy p "[EMAIL_ADDRESS]"
click at [1069, 344] on div "Available on Google Meet, Microsoft Teams, Slack Huddles, and Zoom. Step 1 Invi…" at bounding box center [831, 288] width 502 height 411
click at [1328, 196] on div "Meeting History 🎁 Gift 3 Invites Invite Wrenly to a Meeting Available on Google…" at bounding box center [831, 301] width 1473 height 536
drag, startPoint x: 715, startPoint y: 166, endPoint x: 663, endPoint y: 168, distance: 52.0
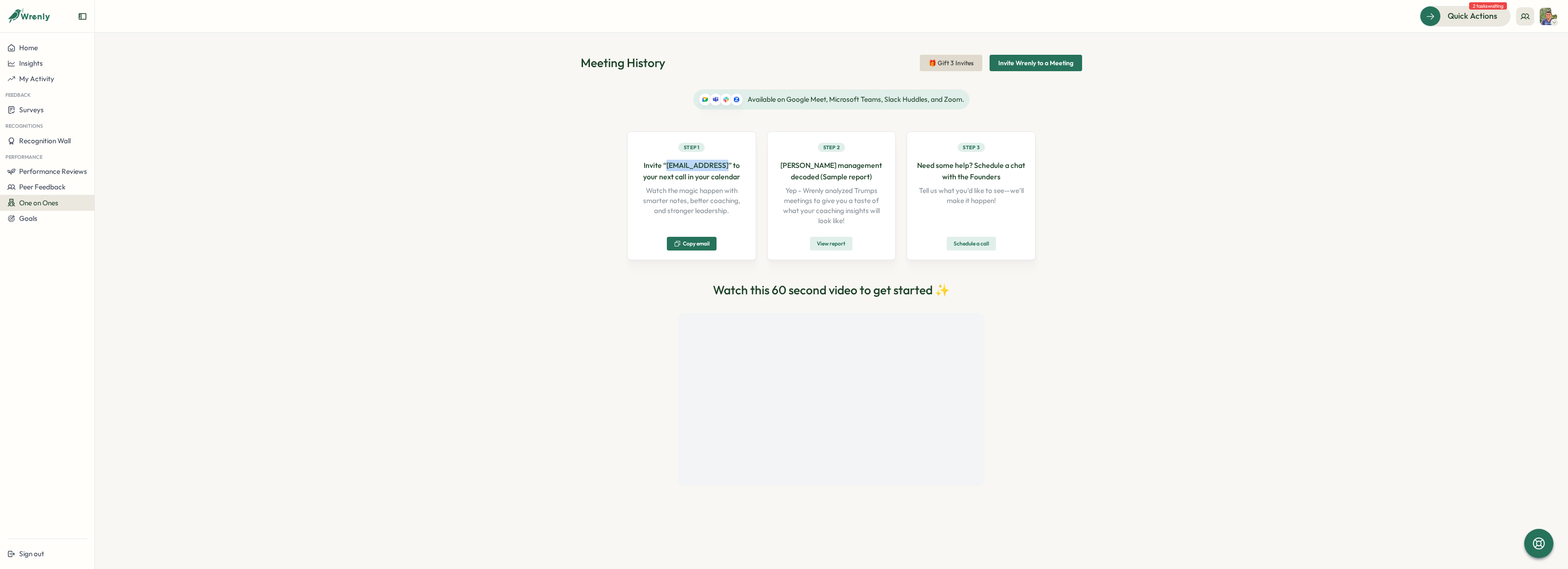
click at [663, 168] on p "Invite “[EMAIL_ADDRESS]” to your next call in your calendar" at bounding box center [691, 171] width 110 height 23
copy p "[EMAIL_ADDRESS]"
